Goal: Use online tool/utility: Utilize a website feature to perform a specific function

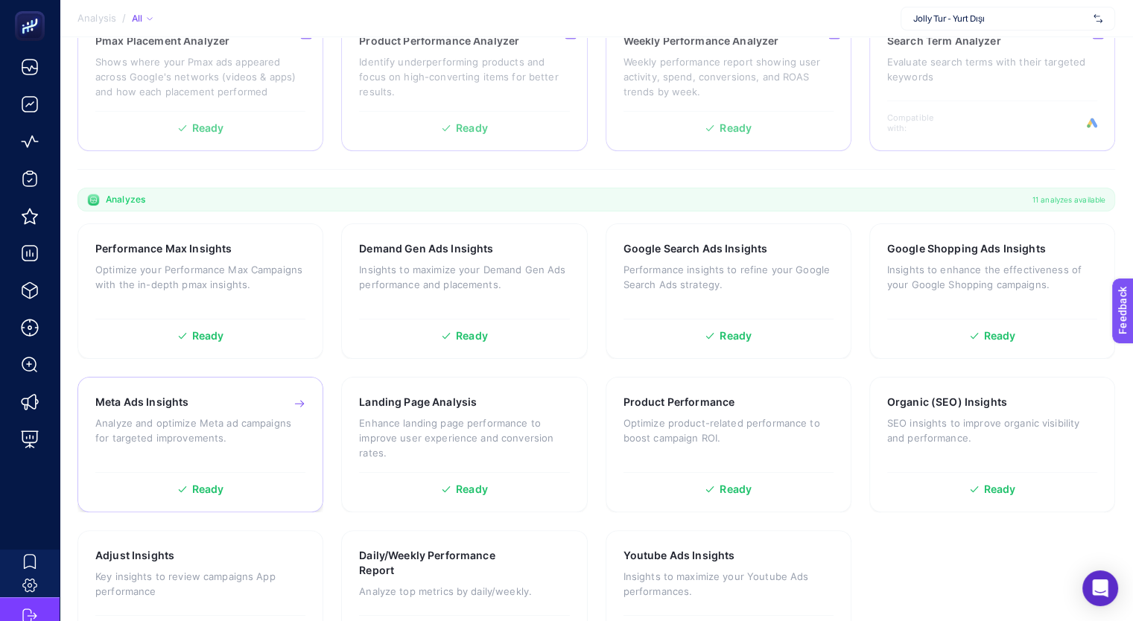
scroll to position [371, 0]
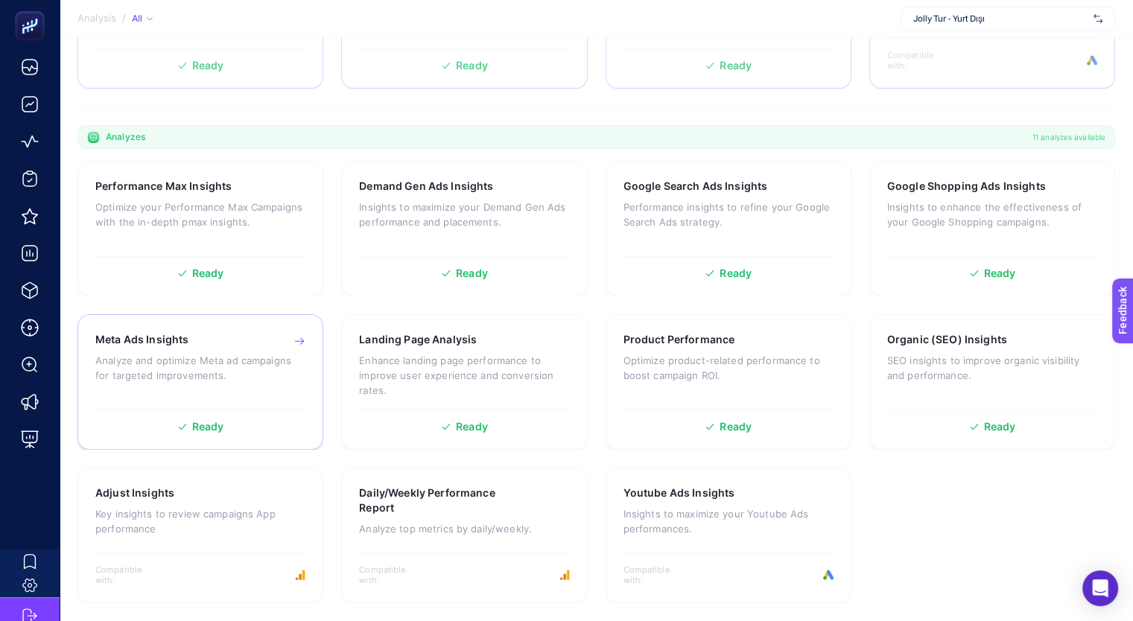
click at [181, 345] on h3 "Meta Ads Insights" at bounding box center [141, 339] width 93 height 15
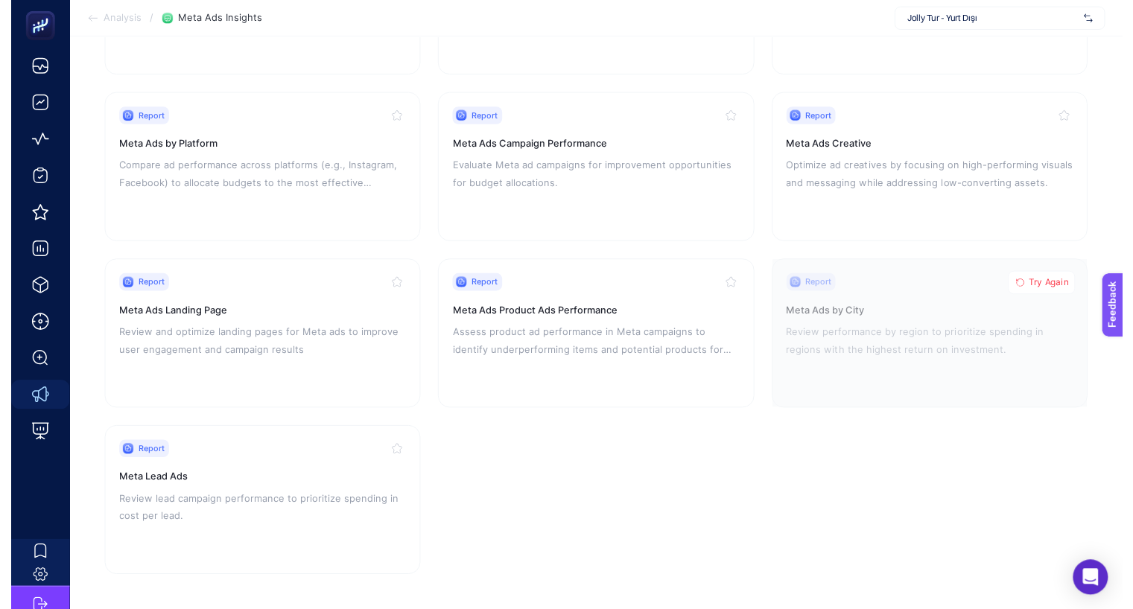
scroll to position [290, 0]
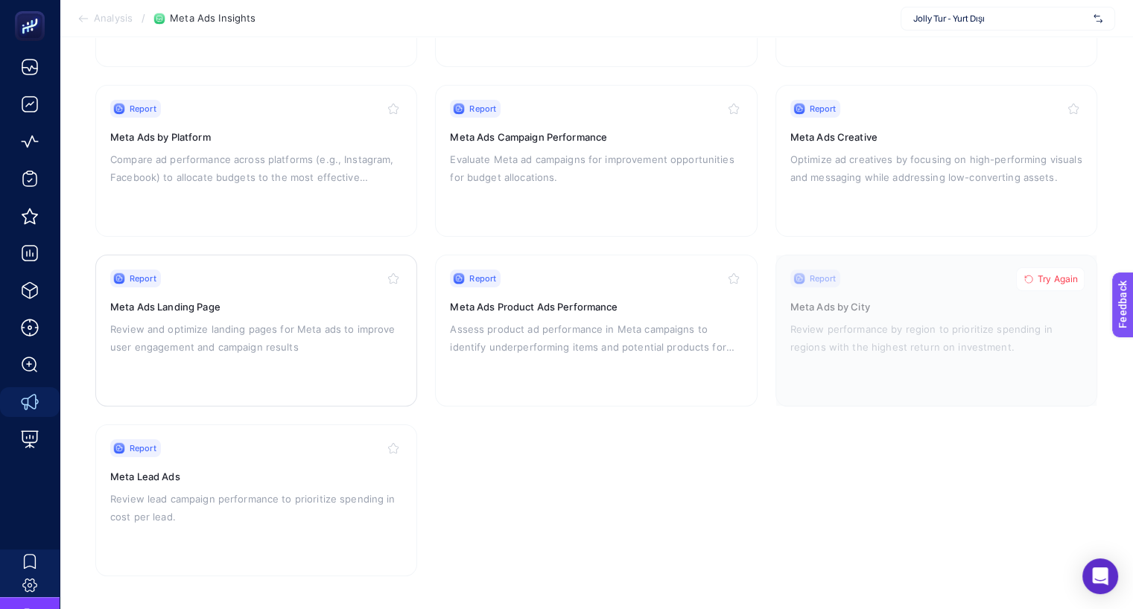
click at [189, 299] on h3 "Meta Ads Landing Page" at bounding box center [256, 306] width 292 height 15
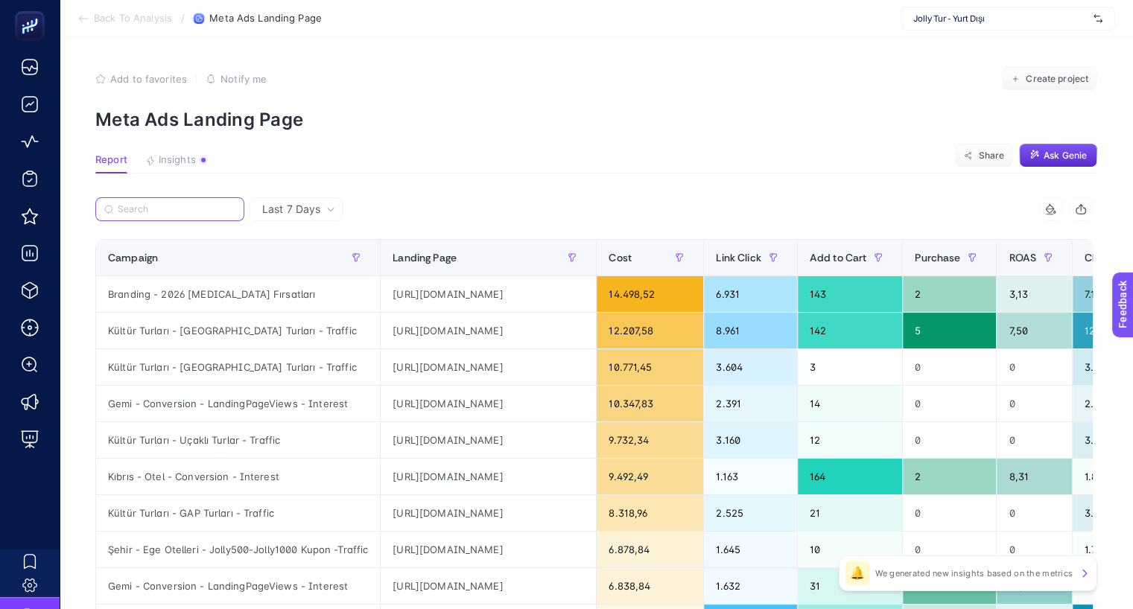
click at [143, 204] on input "Search" at bounding box center [177, 209] width 118 height 11
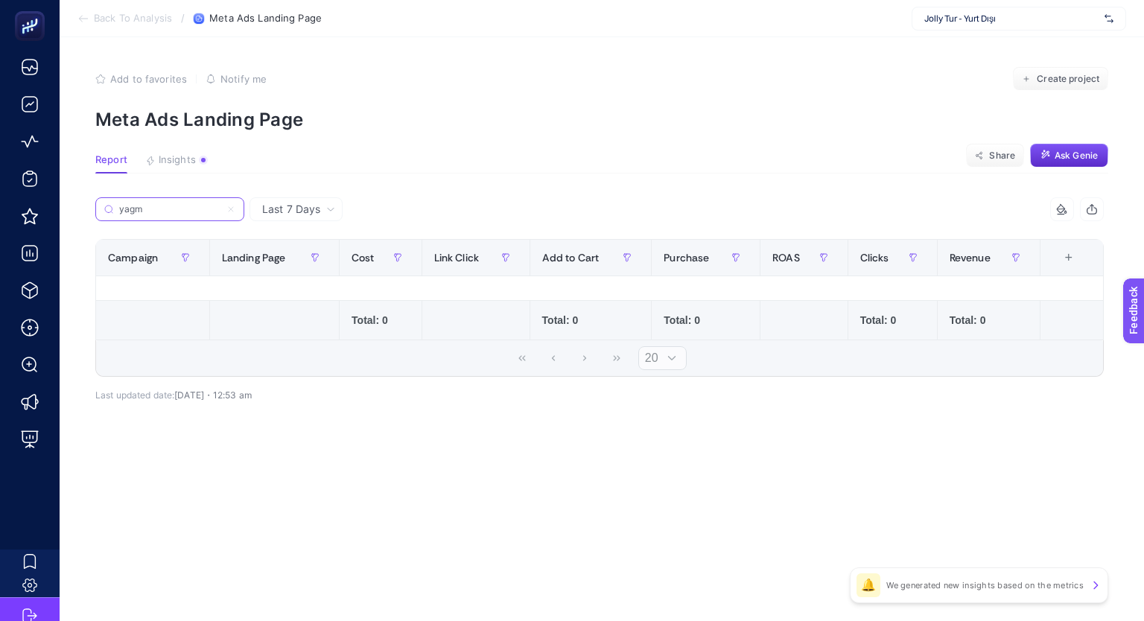
type input "yag"
drag, startPoint x: 171, startPoint y: 212, endPoint x: 112, endPoint y: 215, distance: 58.9
click at [112, 215] on label "yag" at bounding box center [169, 209] width 149 height 24
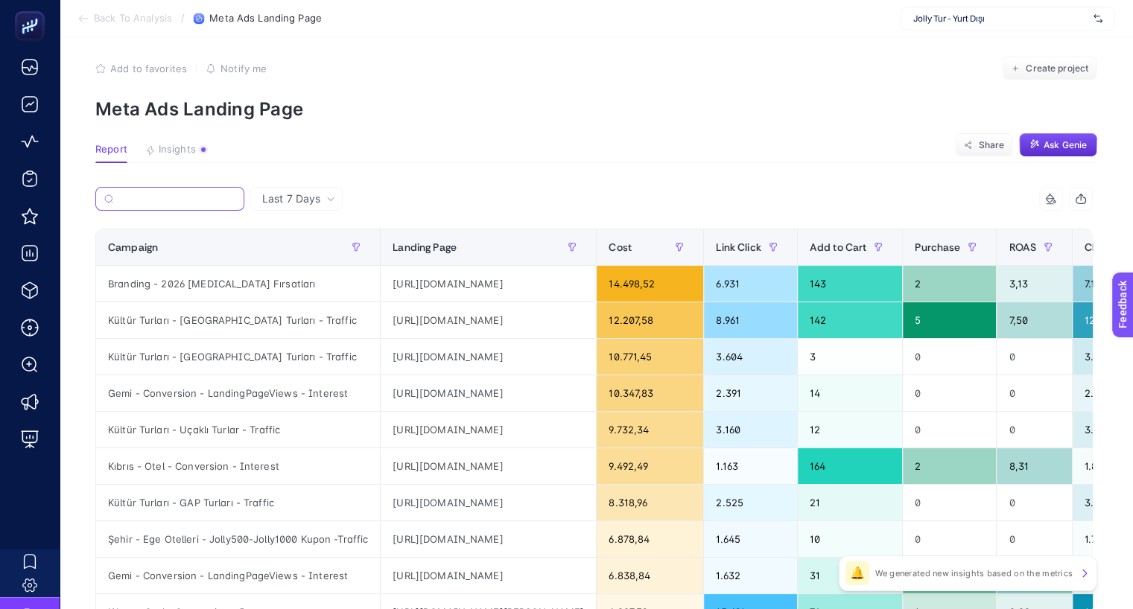
scroll to position [4, 0]
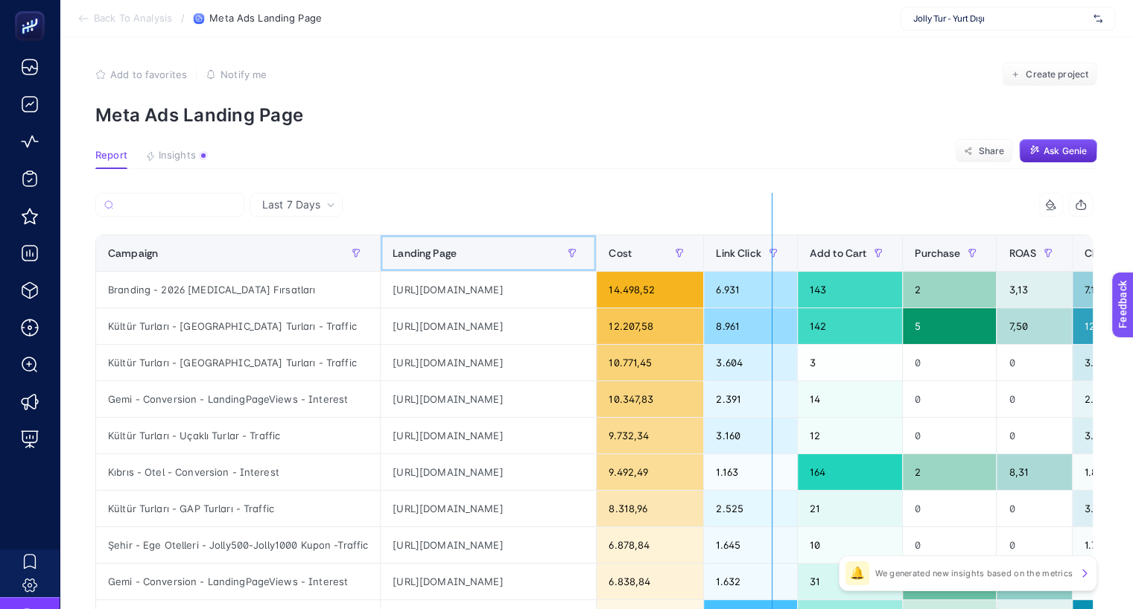
drag, startPoint x: 674, startPoint y: 242, endPoint x: 772, endPoint y: 238, distance: 98.4
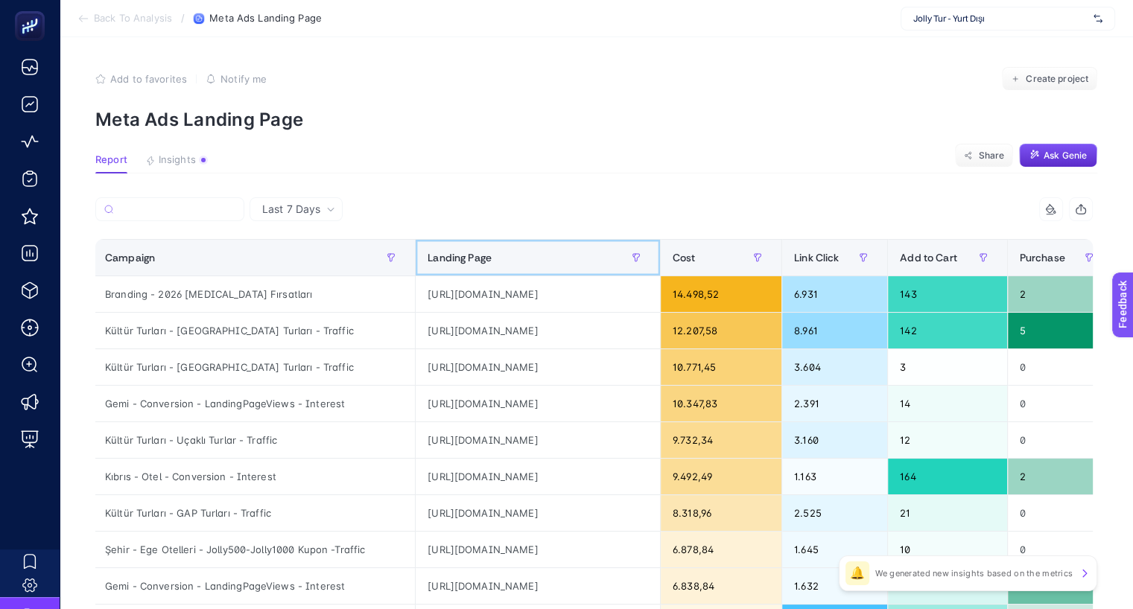
scroll to position [0, 0]
drag, startPoint x: 772, startPoint y: 238, endPoint x: 370, endPoint y: 255, distance: 402.5
click at [387, 255] on icon "button" at bounding box center [391, 257] width 9 height 9
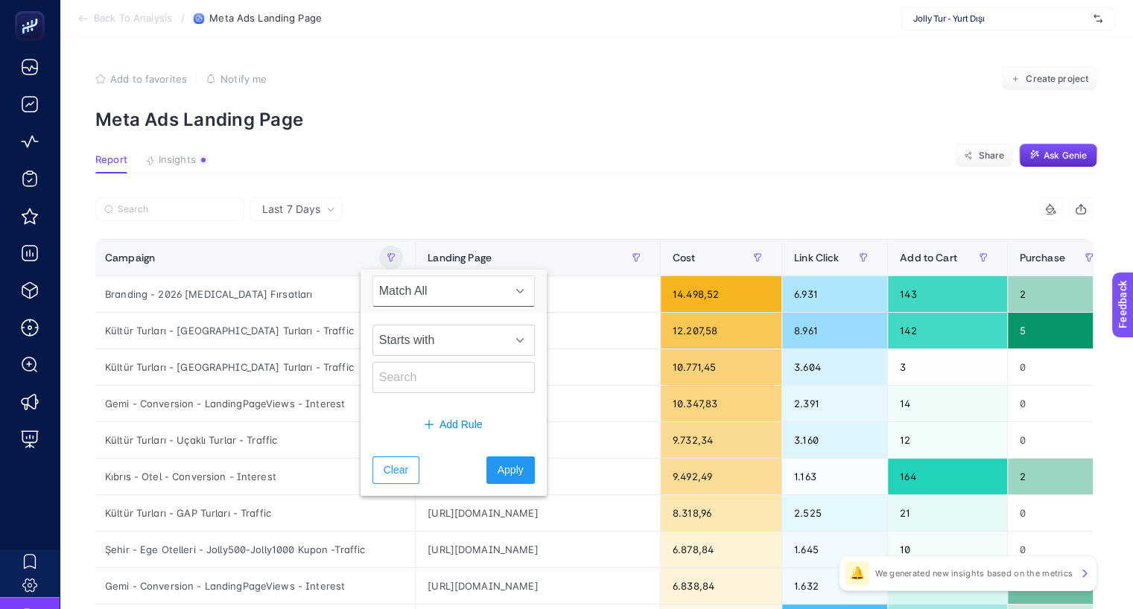
click at [439, 293] on span "Match All" at bounding box center [439, 291] width 133 height 30
click at [435, 328] on li "Match All" at bounding box center [445, 328] width 147 height 30
click at [434, 343] on span "Starts with" at bounding box center [439, 340] width 133 height 30
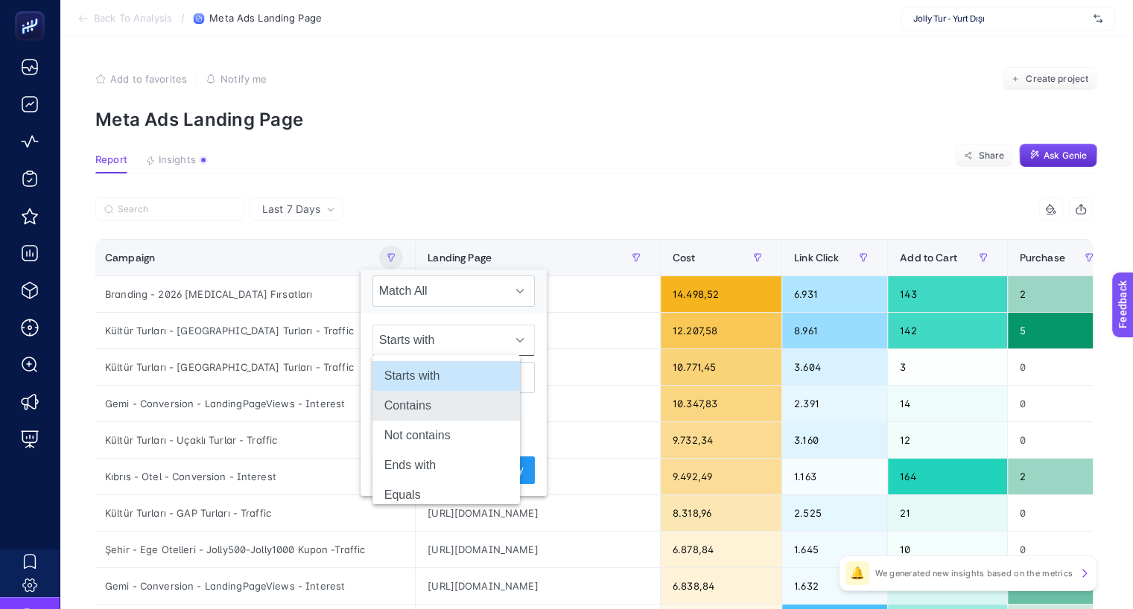
click at [430, 401] on li "Contains" at bounding box center [445, 406] width 147 height 30
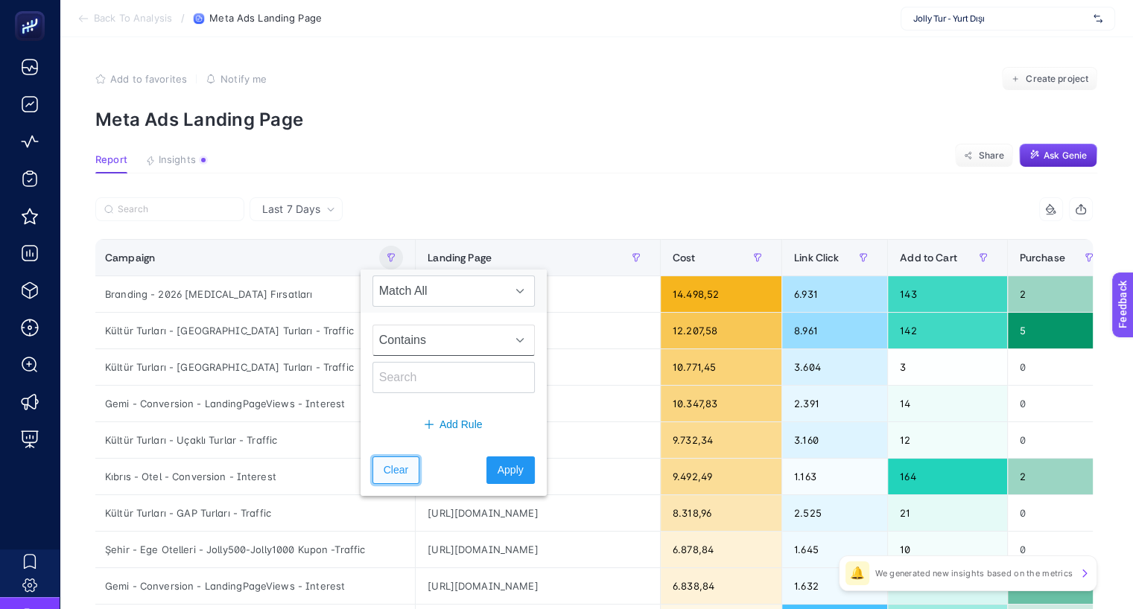
click at [395, 463] on span "Clear" at bounding box center [396, 471] width 25 height 16
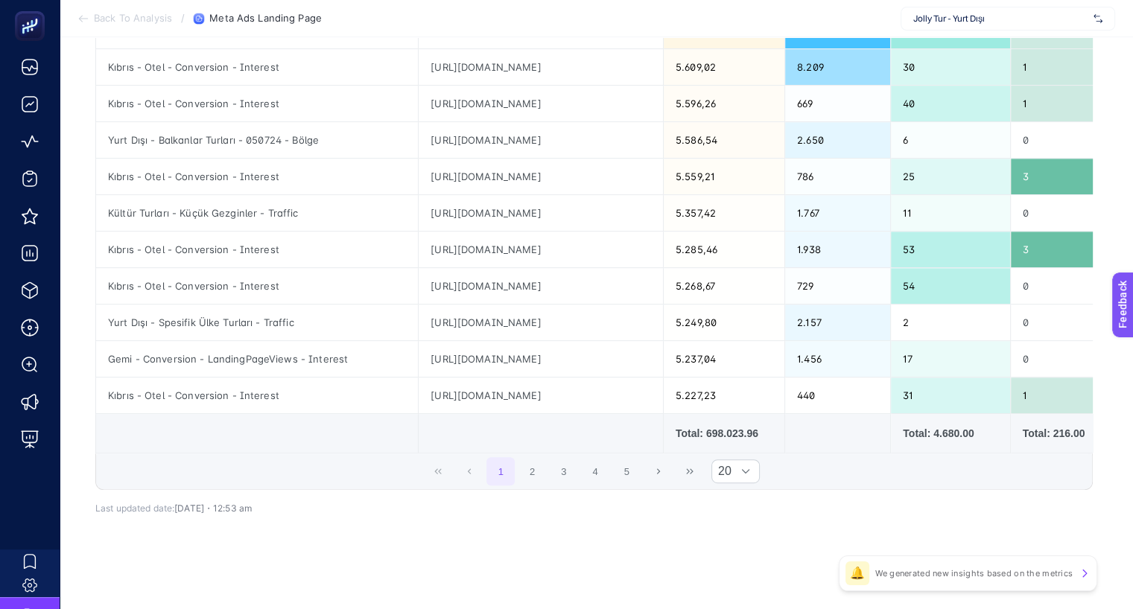
scroll to position [594, 7]
click at [743, 483] on div "20" at bounding box center [735, 472] width 49 height 24
click at [754, 529] on li "50" at bounding box center [741, 536] width 48 height 30
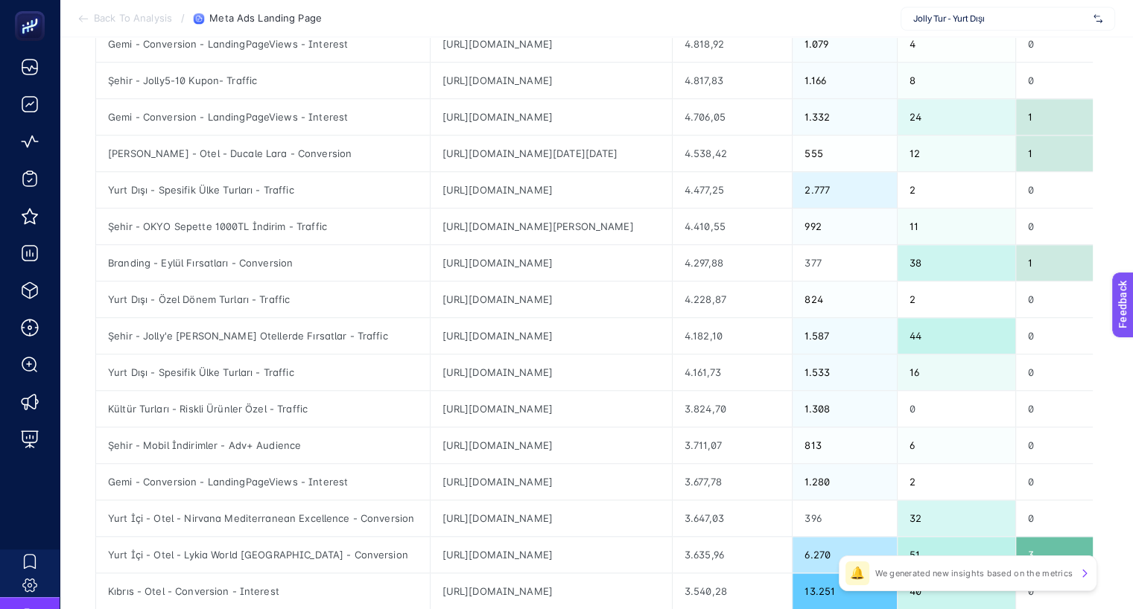
scroll to position [1163, 7]
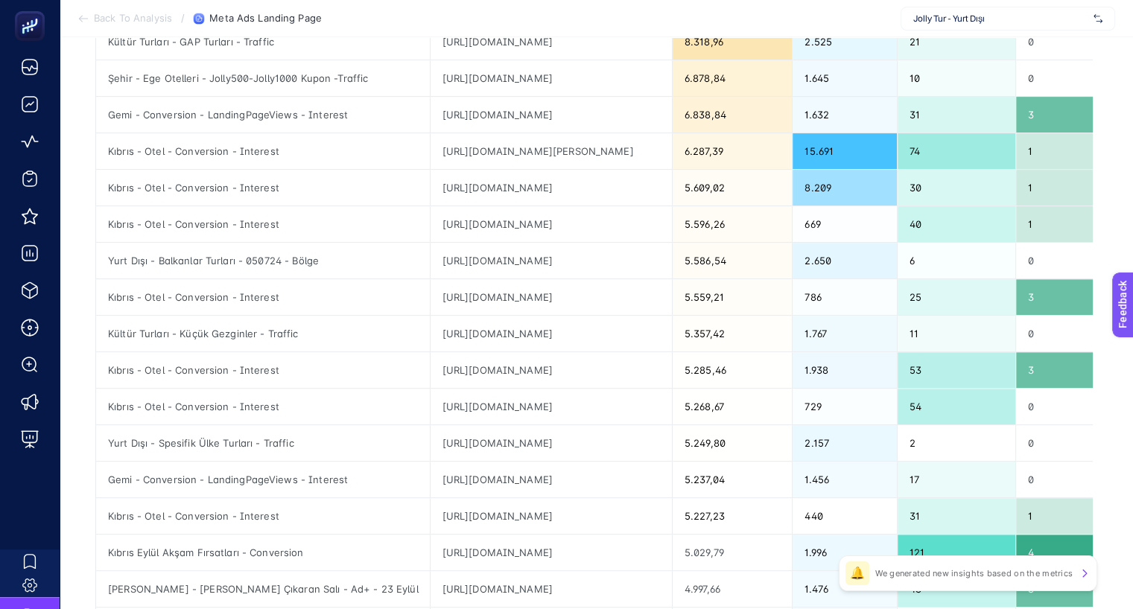
click at [718, 35] on section "Back To Analysis / Meta Ads Landing Page Jolly Tur - Yurt Dışı" at bounding box center [596, 18] width 1073 height 37
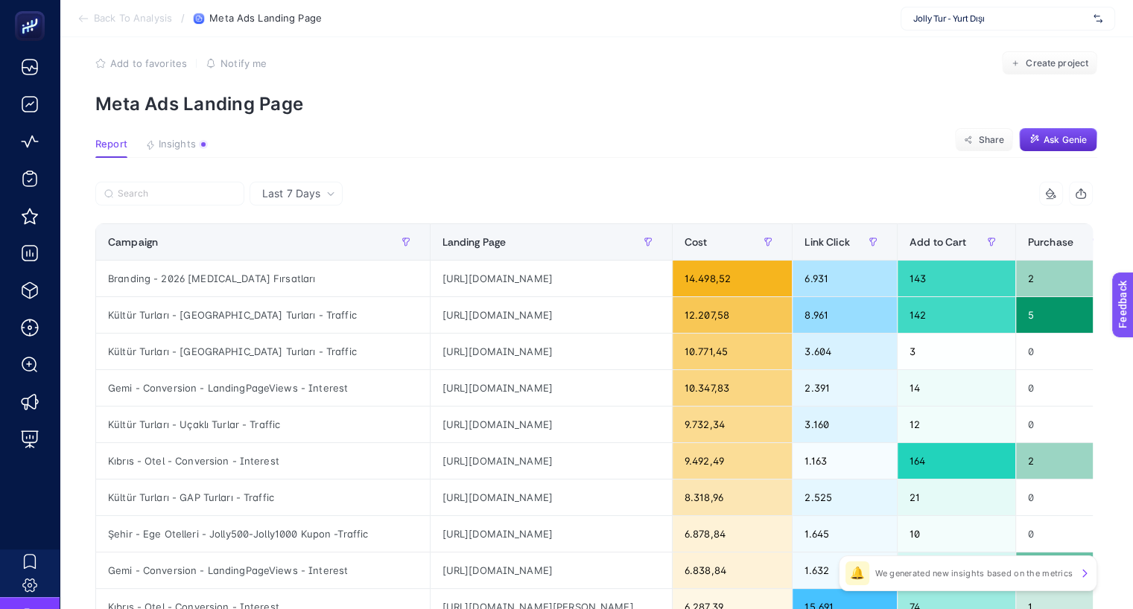
scroll to position [0, 4]
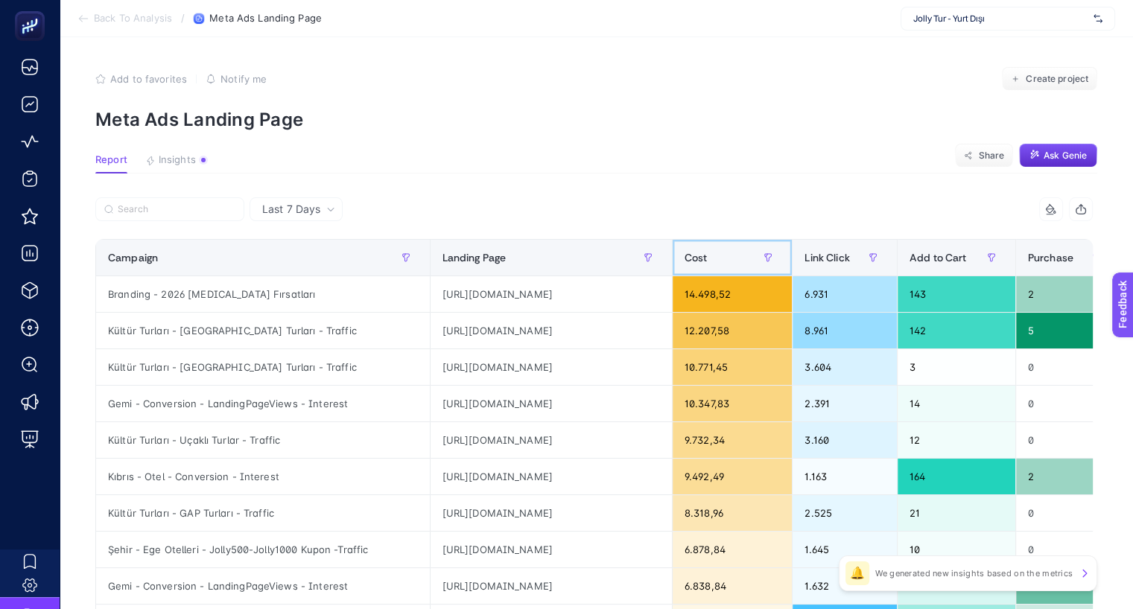
drag, startPoint x: 724, startPoint y: 261, endPoint x: 848, endPoint y: 275, distance: 124.4
click at [848, 275] on tr "Campaign Landing Page Cost Link Click Add to Cart Purchase ROAS Clicks Revenue …" at bounding box center [806, 258] width 1421 height 36
click at [727, 255] on th "Cost" at bounding box center [732, 258] width 121 height 36
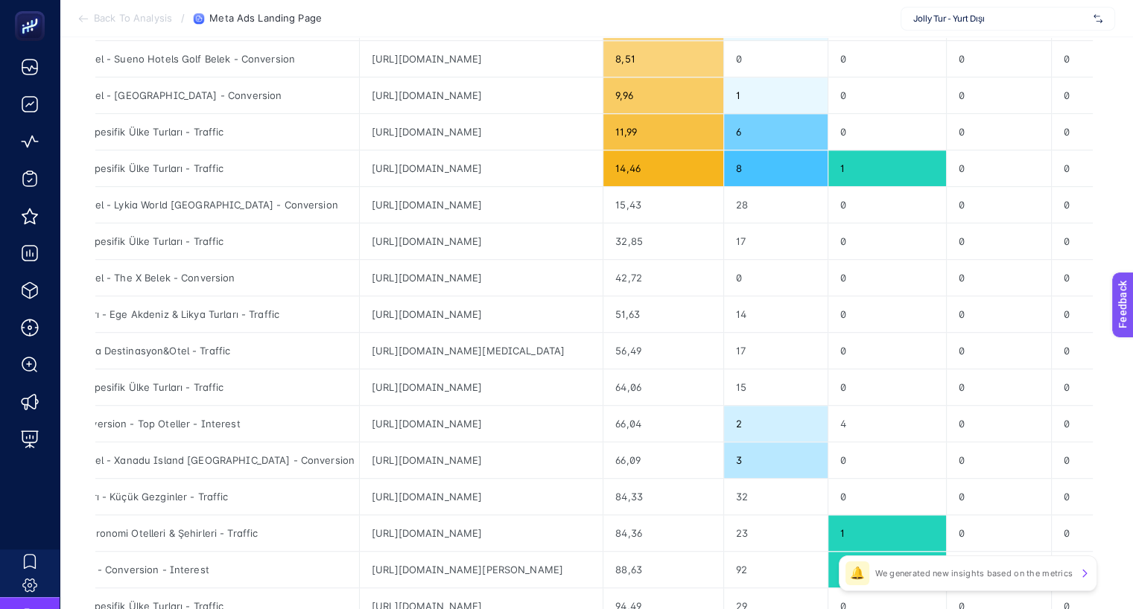
scroll to position [874, 4]
